Goal: Transaction & Acquisition: Subscribe to service/newsletter

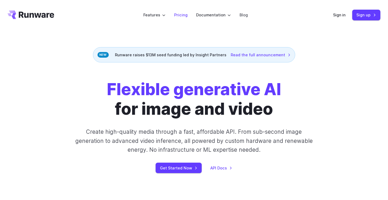
click at [185, 16] on link "Pricing" at bounding box center [180, 15] width 13 height 6
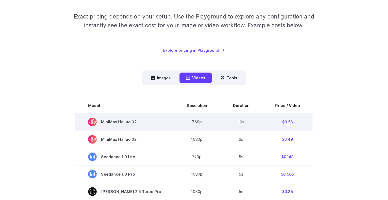
scroll to position [107, 0]
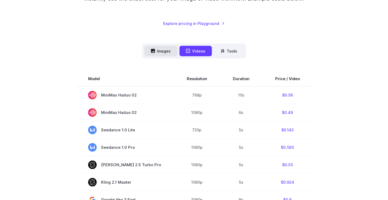
click at [158, 56] on button "Images" at bounding box center [160, 51] width 33 height 10
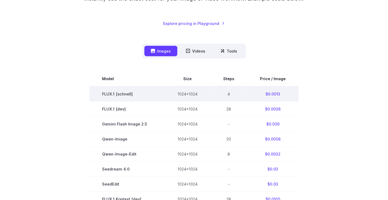
click at [134, 96] on td "FLUX.1 [schnell]" at bounding box center [126, 93] width 75 height 15
drag, startPoint x: 138, startPoint y: 95, endPoint x: 103, endPoint y: 93, distance: 34.9
click at [103, 93] on td "FLUX.1 [schnell]" at bounding box center [126, 93] width 75 height 15
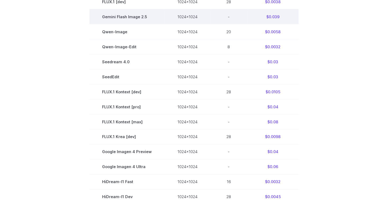
scroll to position [134, 0]
